Goal: Task Accomplishment & Management: Complete application form

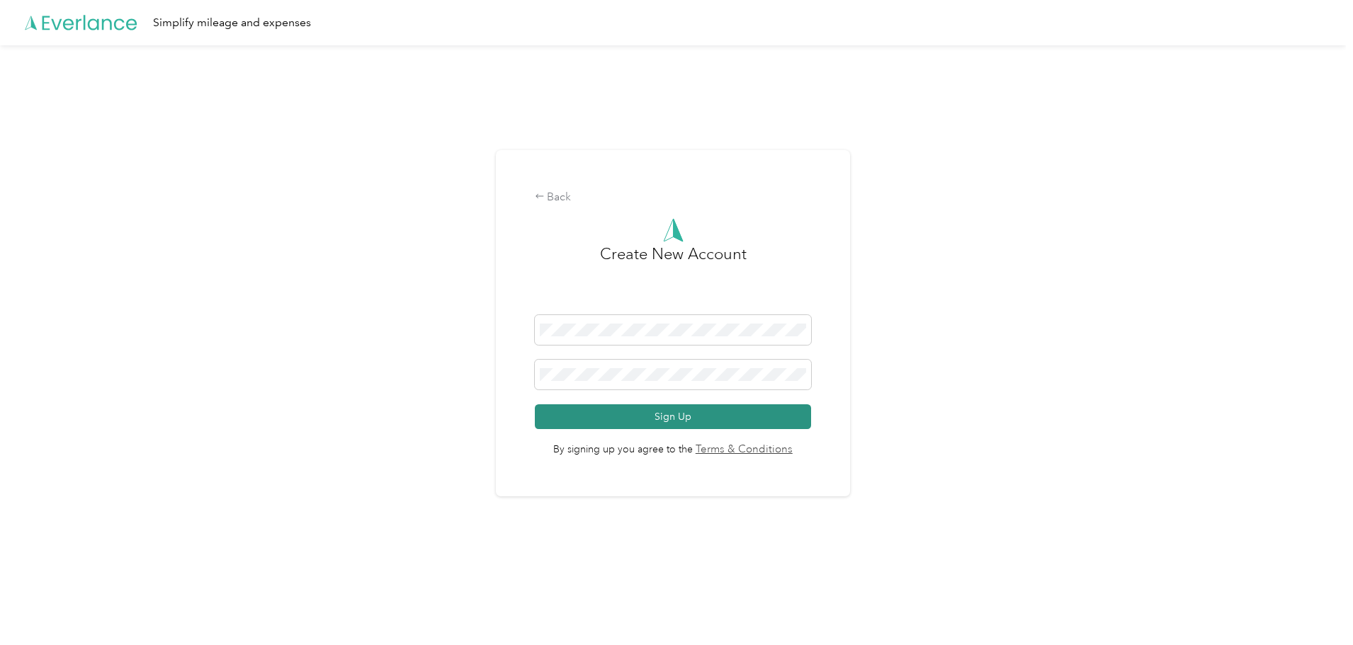
click at [679, 418] on button "Sign Up" at bounding box center [673, 417] width 277 height 25
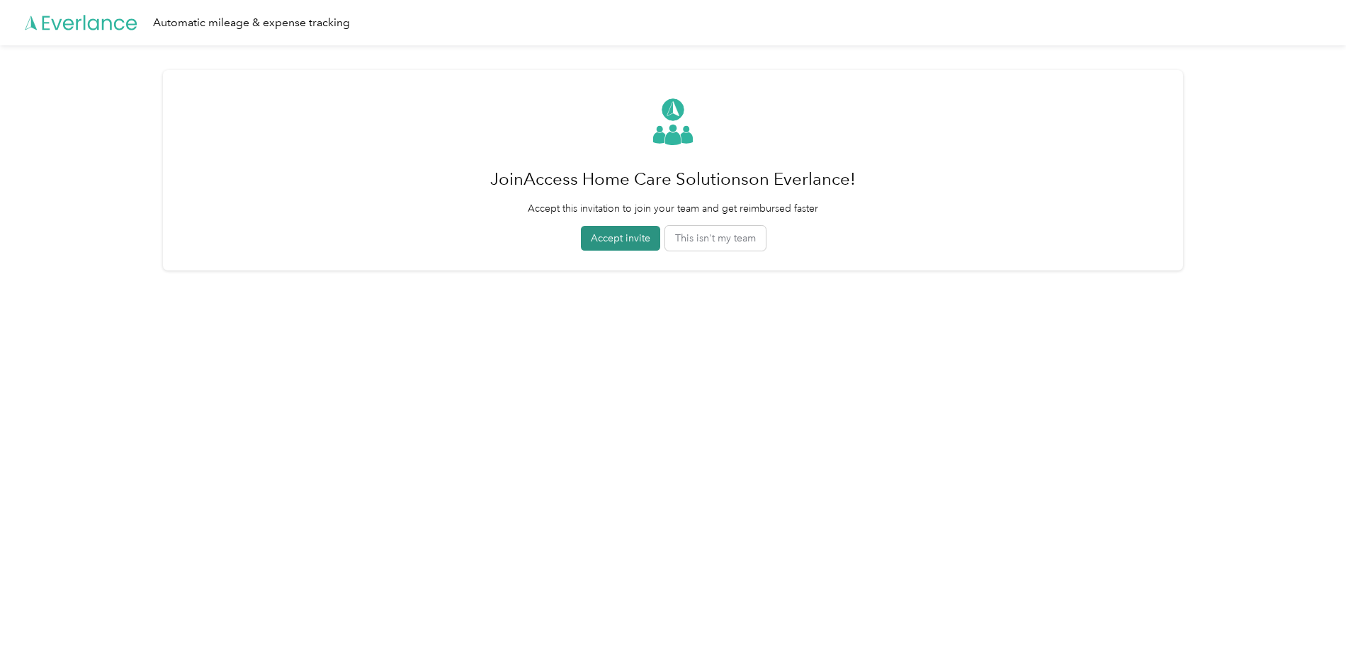
click at [615, 237] on button "Accept invite" at bounding box center [620, 238] width 79 height 25
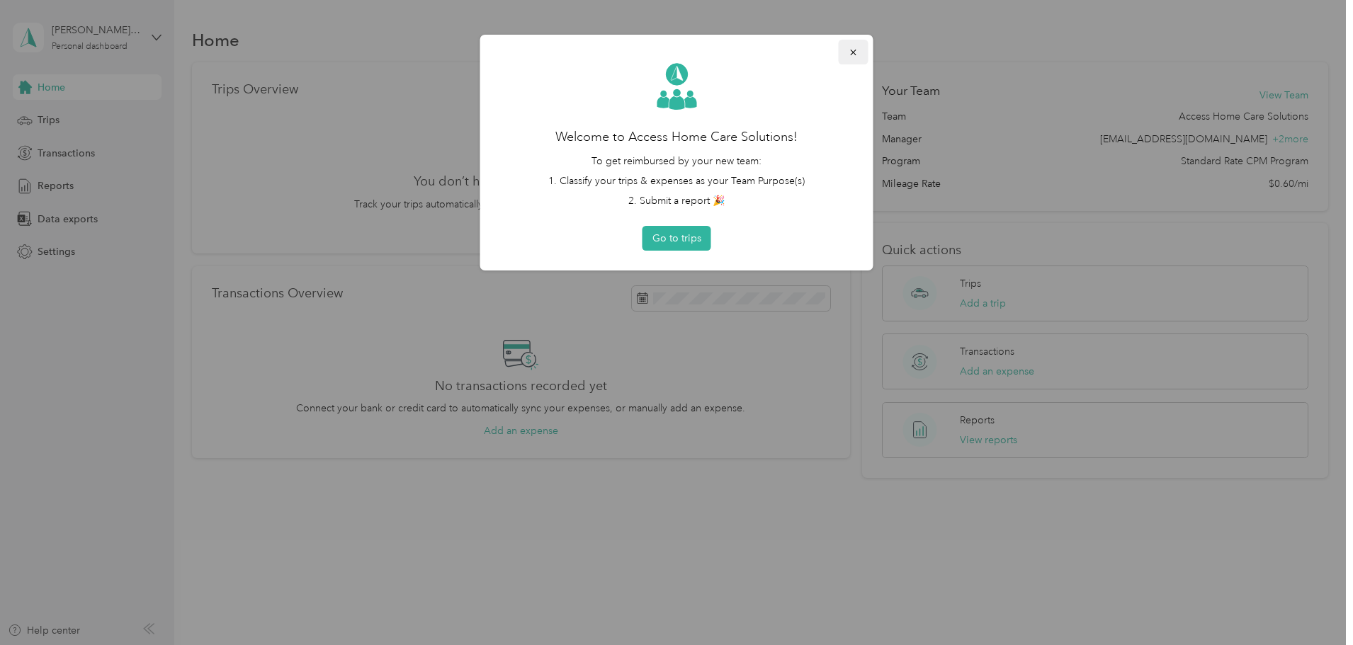
click at [852, 51] on icon "button" at bounding box center [853, 53] width 6 height 6
